Goal: Task Accomplishment & Management: Manage account settings

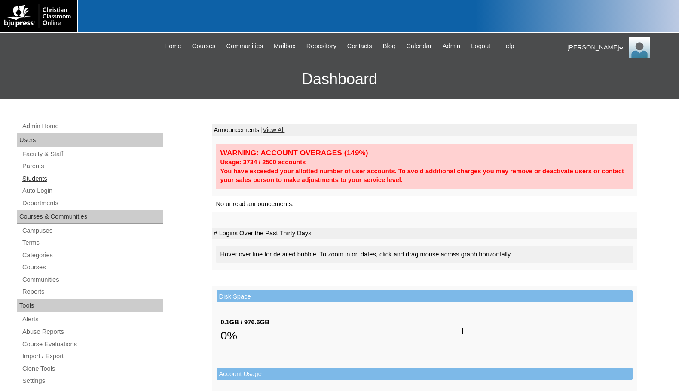
click at [52, 180] on link "Students" at bounding box center [91, 178] width 141 height 11
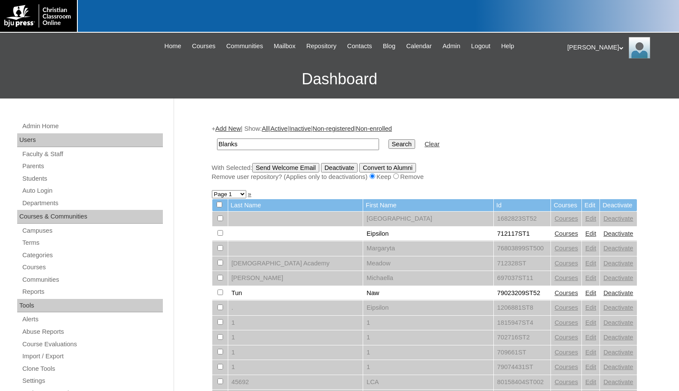
type input "Blanks"
click at [388, 139] on input "Search" at bounding box center [401, 143] width 27 height 9
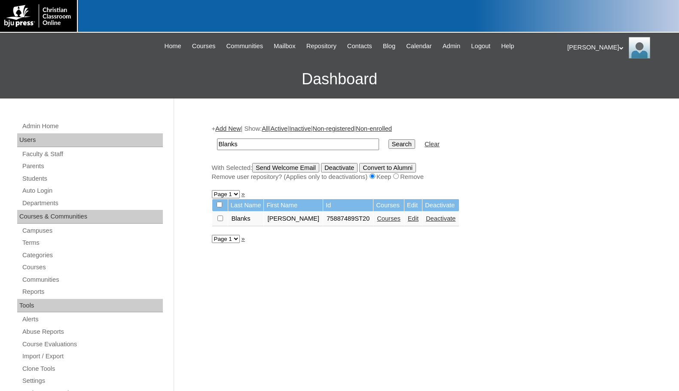
click at [408, 219] on link "Edit" at bounding box center [413, 218] width 11 height 7
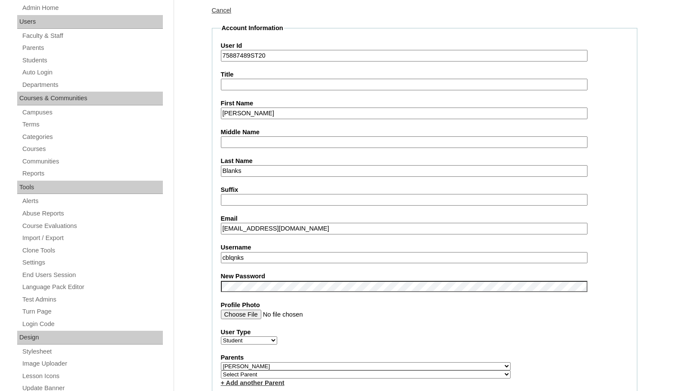
scroll to position [129, 0]
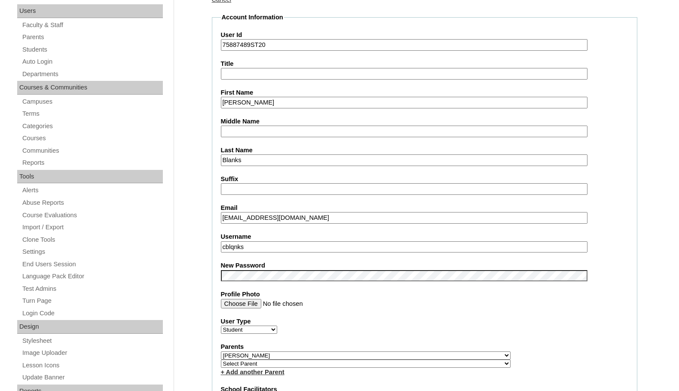
click at [237, 248] on input "cblqnks" at bounding box center [404, 247] width 367 height 12
drag, startPoint x: 258, startPoint y: 252, endPoint x: 188, endPoint y: 248, distance: 70.2
type input "cblanks"
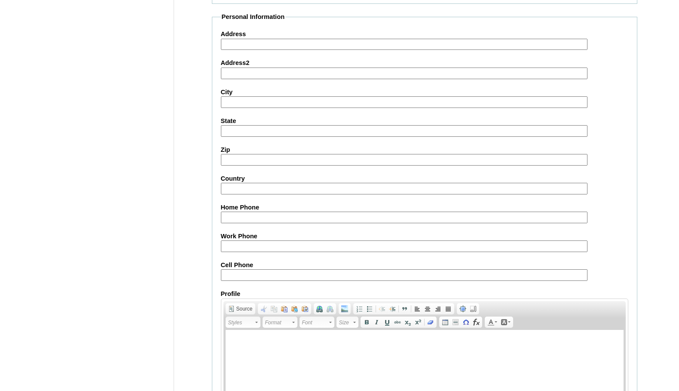
scroll to position [919, 0]
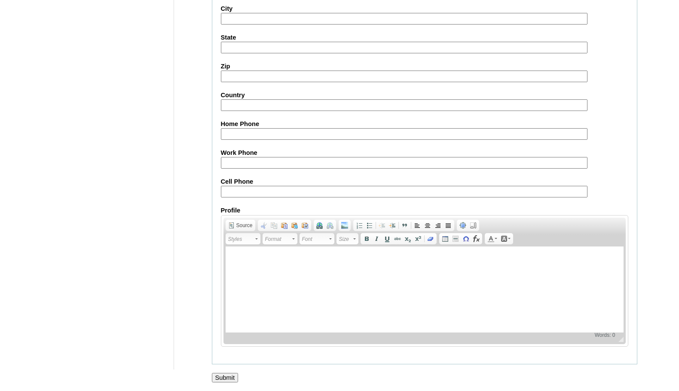
click at [229, 376] on input "Submit" at bounding box center [225, 377] width 27 height 9
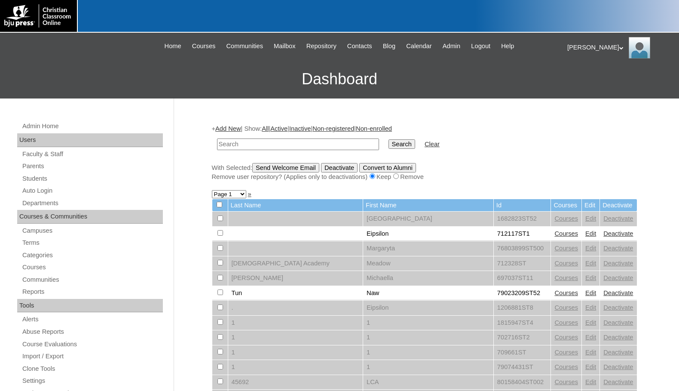
click at [578, 44] on div "Melanie My Profile My Settings Logout" at bounding box center [618, 47] width 103 height 21
click at [578, 76] on li "Logout" at bounding box center [592, 81] width 41 height 11
click at [586, 49] on div "Melanie My Profile My Settings Logout" at bounding box center [618, 47] width 103 height 21
click at [585, 81] on span "Logout" at bounding box center [582, 80] width 17 height 6
